Goal: Find specific page/section: Find specific page/section

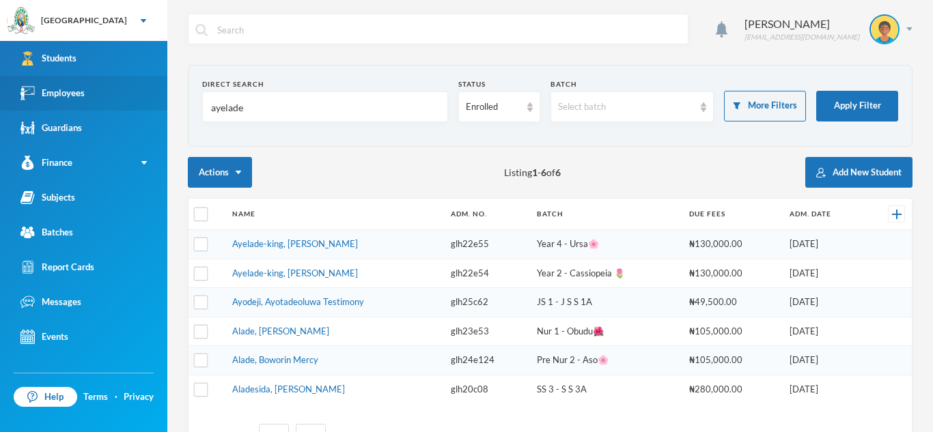
click at [100, 102] on link "Employees" at bounding box center [83, 93] width 167 height 35
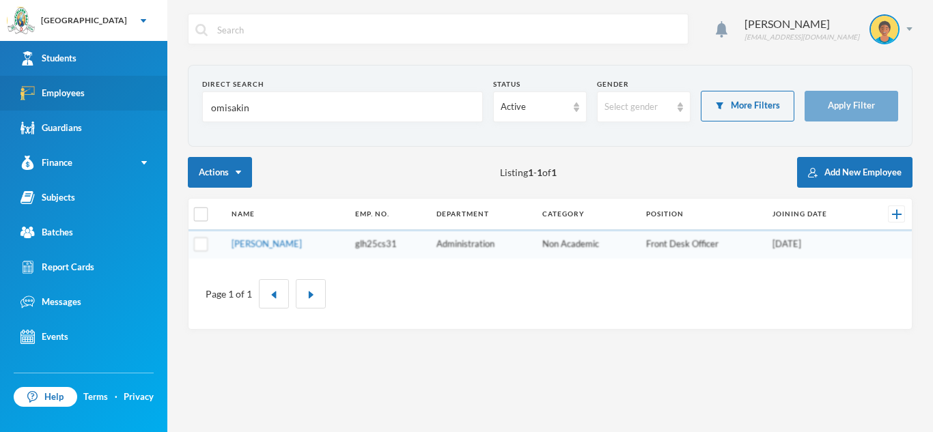
click at [100, 102] on link "Employees" at bounding box center [83, 93] width 167 height 35
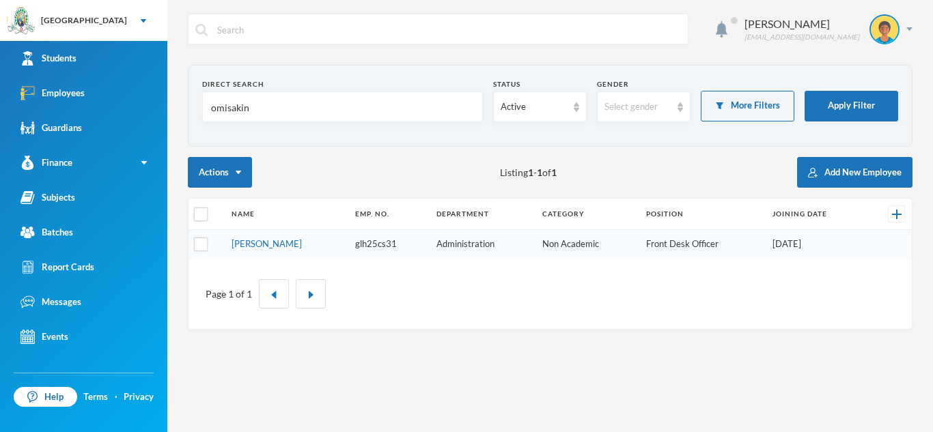
click at [250, 105] on input "omisakin" at bounding box center [343, 107] width 266 height 31
type input "orimolye"
click at [825, 103] on button "Apply Filter" at bounding box center [851, 106] width 94 height 31
click at [289, 244] on link "[PERSON_NAME]" at bounding box center [266, 243] width 70 height 11
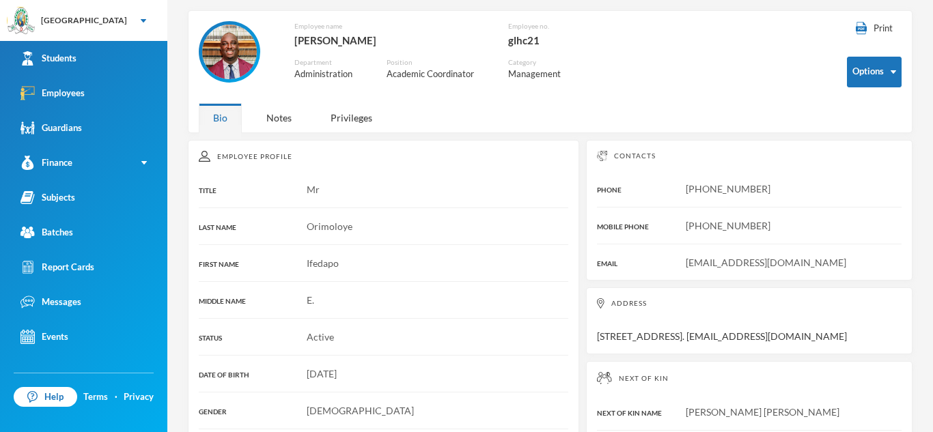
scroll to position [56, 0]
